Goal: Task Accomplishment & Management: Use online tool/utility

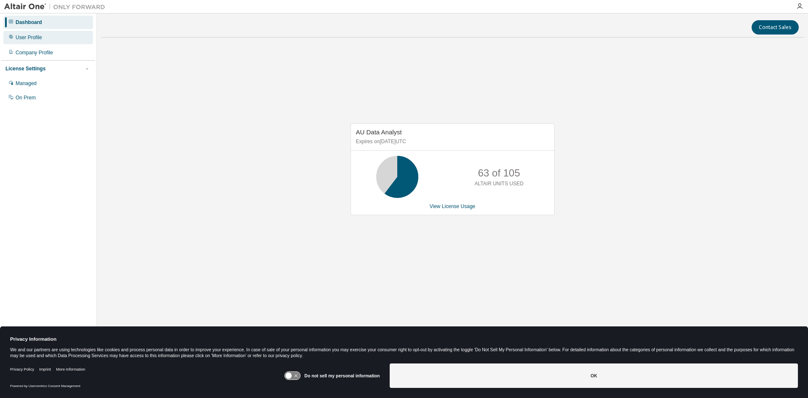
click at [43, 35] on div "User Profile" at bounding box center [48, 37] width 90 height 13
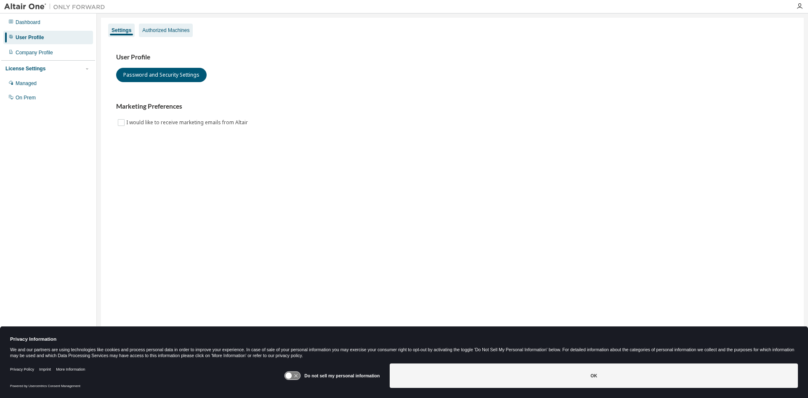
click at [157, 30] on div "Authorized Machines" at bounding box center [165, 30] width 47 height 7
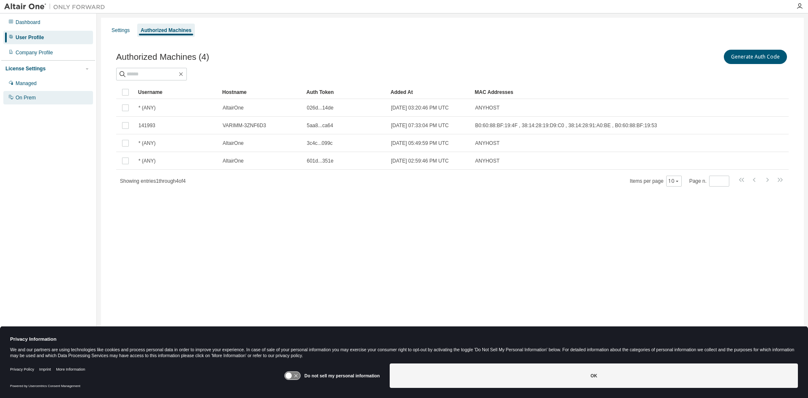
click at [33, 100] on div "On Prem" at bounding box center [26, 97] width 20 height 7
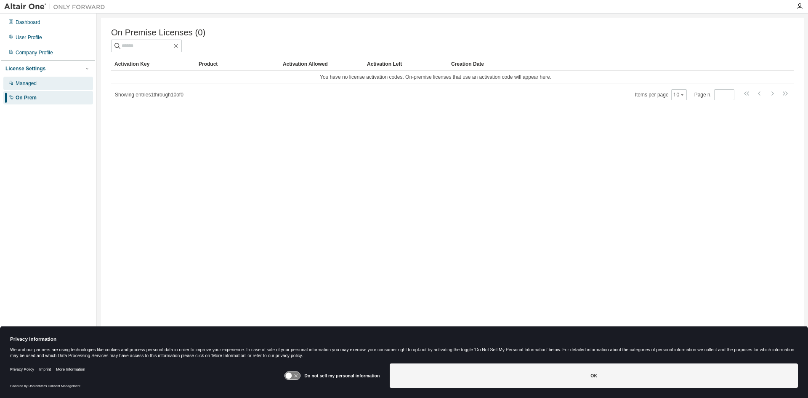
click at [26, 85] on div "Managed" at bounding box center [26, 83] width 21 height 7
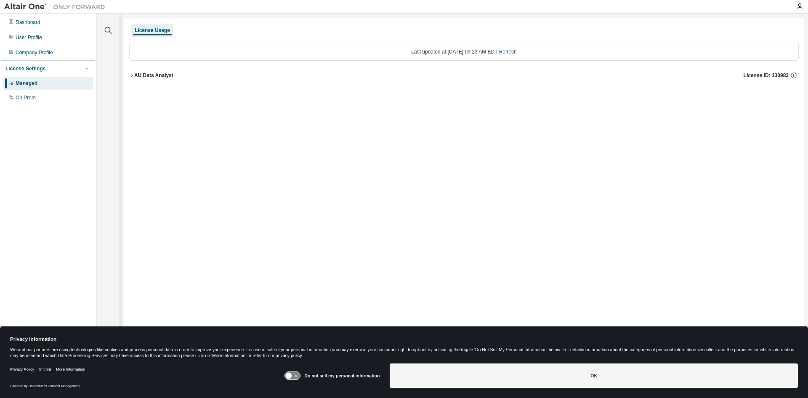
click at [153, 74] on div "AU Data Analyst" at bounding box center [153, 75] width 39 height 7
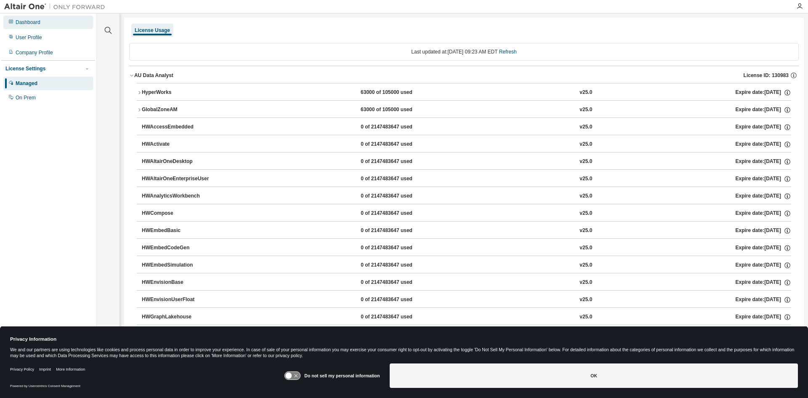
click at [41, 21] on div "Dashboard" at bounding box center [48, 22] width 90 height 13
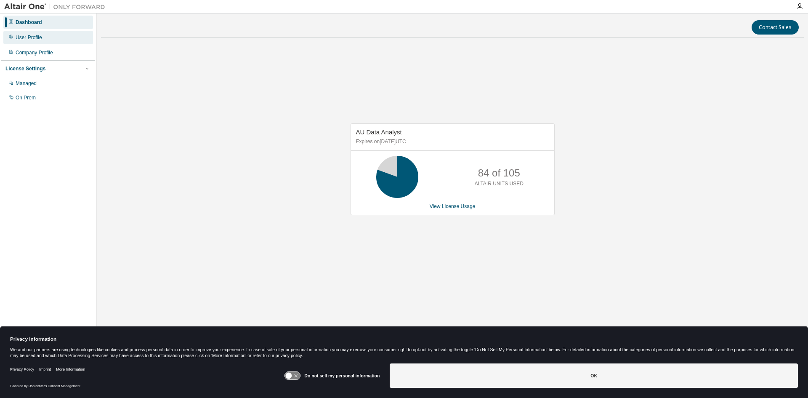
click at [35, 37] on div "User Profile" at bounding box center [29, 37] width 27 height 7
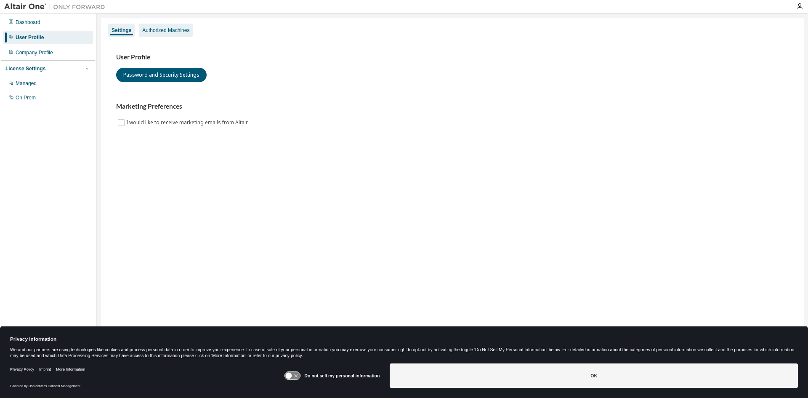
click at [162, 30] on div "Authorized Machines" at bounding box center [165, 30] width 47 height 7
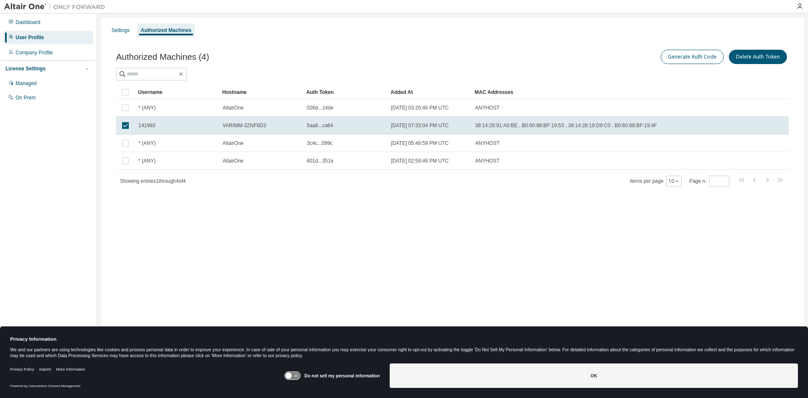
click at [702, 59] on button "Generate Auth Code" at bounding box center [692, 57] width 63 height 14
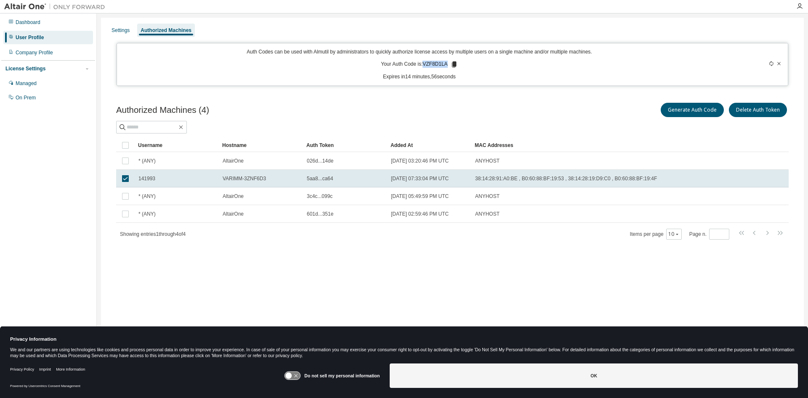
drag, startPoint x: 447, startPoint y: 62, endPoint x: 431, endPoint y: 64, distance: 16.1
click at [423, 64] on p "Your Auth Code is: VZF8D1LA" at bounding box center [419, 65] width 77 height 8
copy p "VZF8D1LA"
